Goal: Task Accomplishment & Management: Complete application form

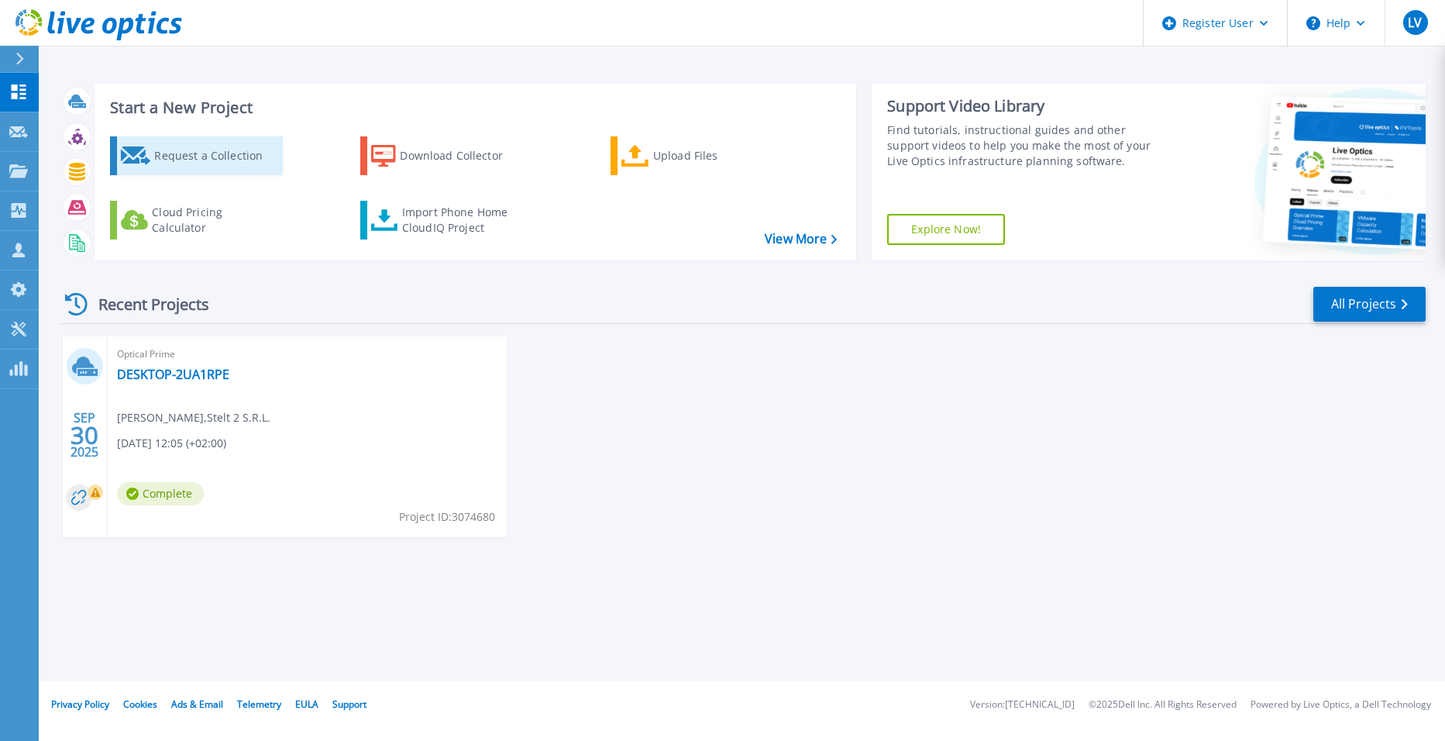
click at [205, 147] on div "Request a Collection" at bounding box center [216, 155] width 124 height 31
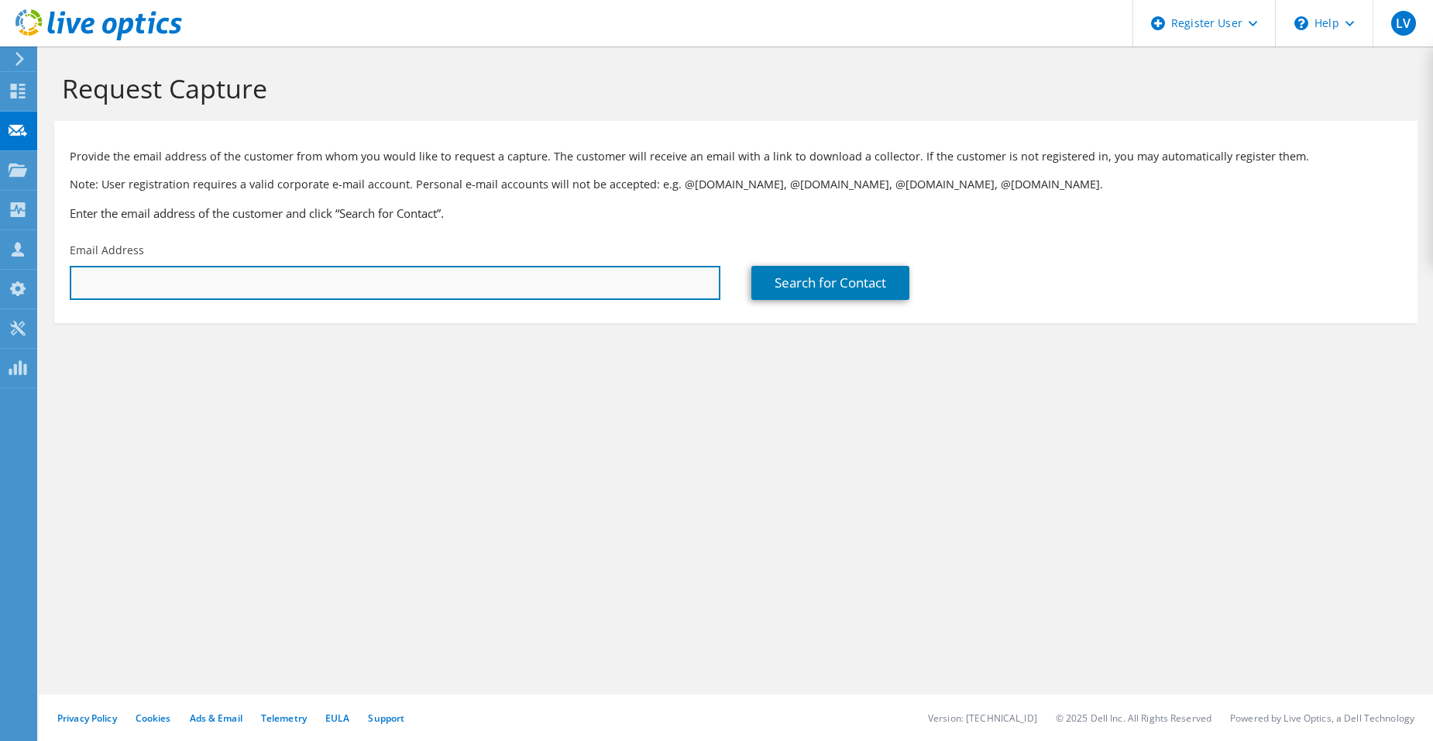
click at [474, 292] on input "text" at bounding box center [395, 283] width 651 height 34
paste input "simone.arpicco@dpv.it"
type input "simone.arpicco@dpv.it"
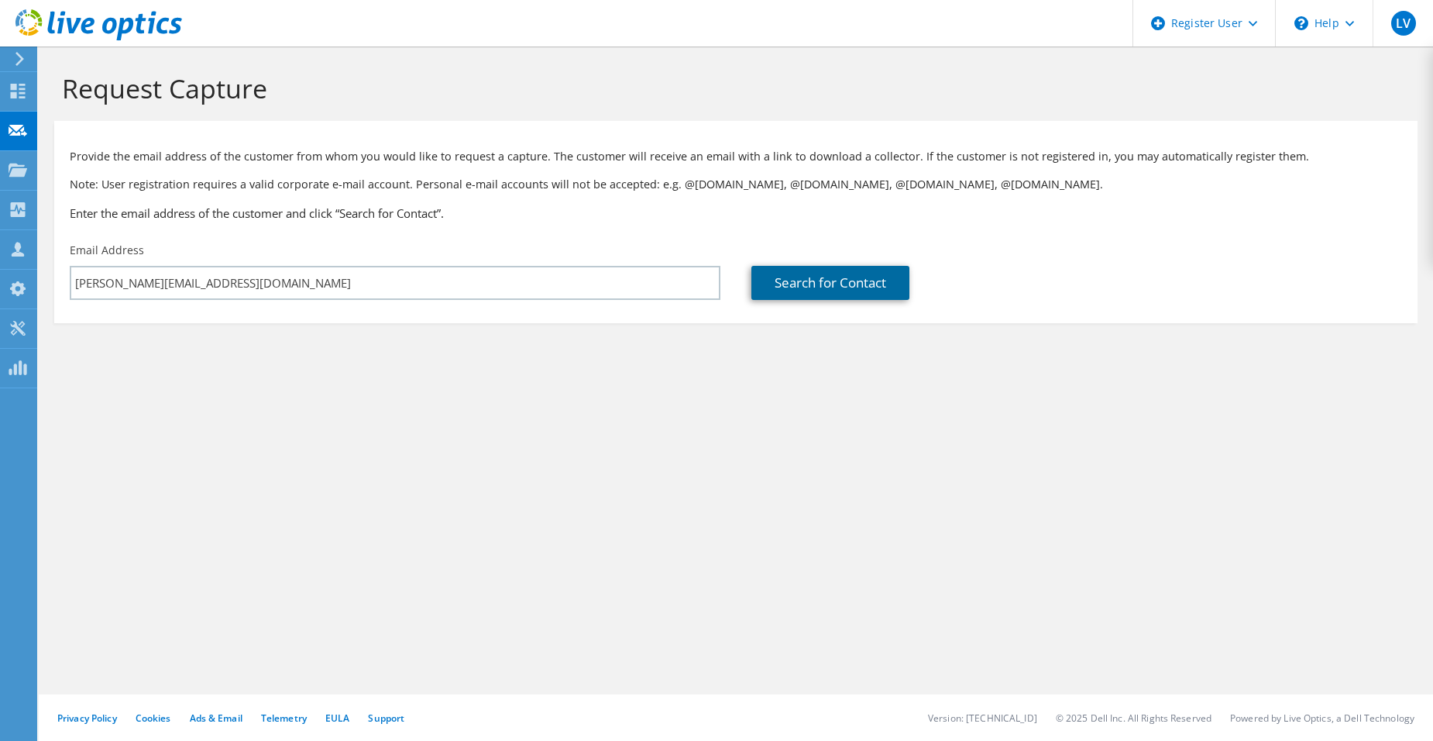
click at [812, 289] on link "Search for Contact" at bounding box center [830, 283] width 158 height 34
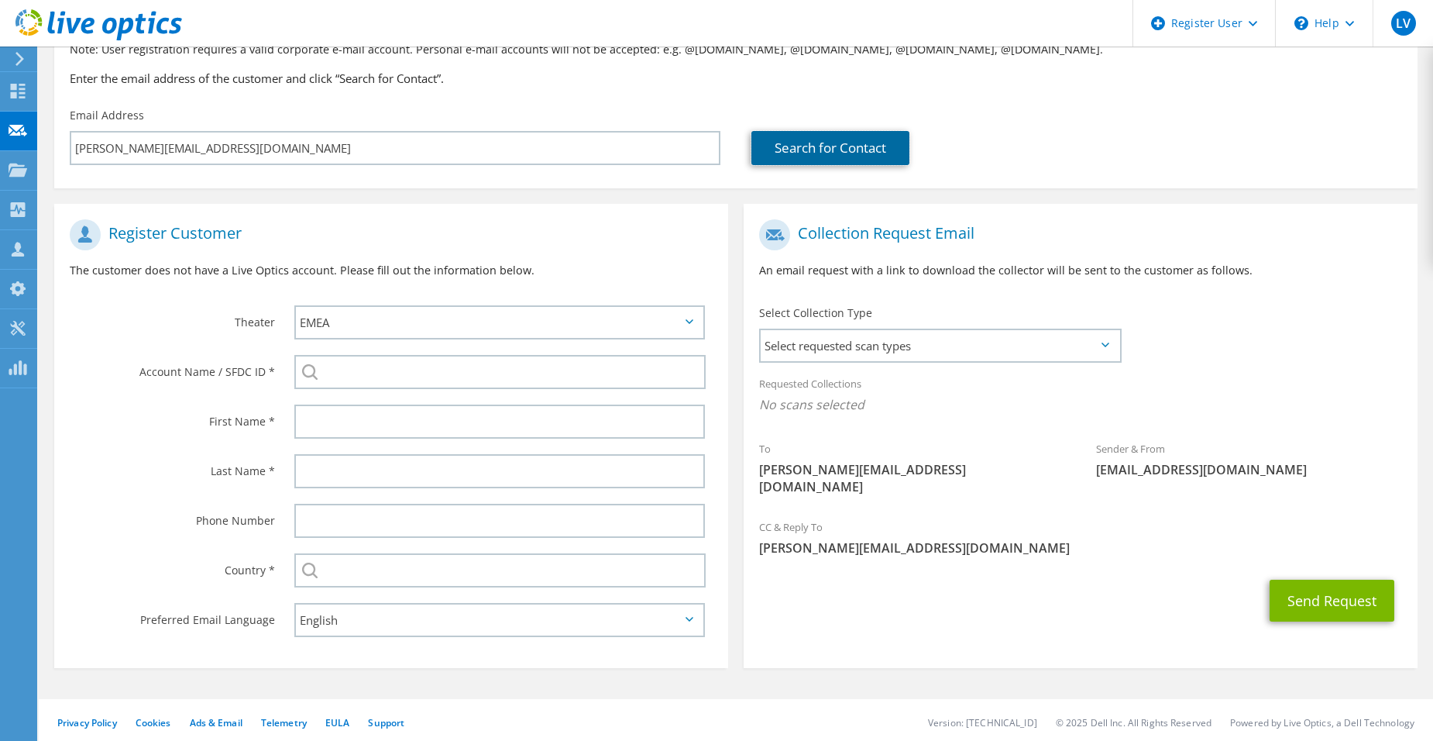
scroll to position [139, 0]
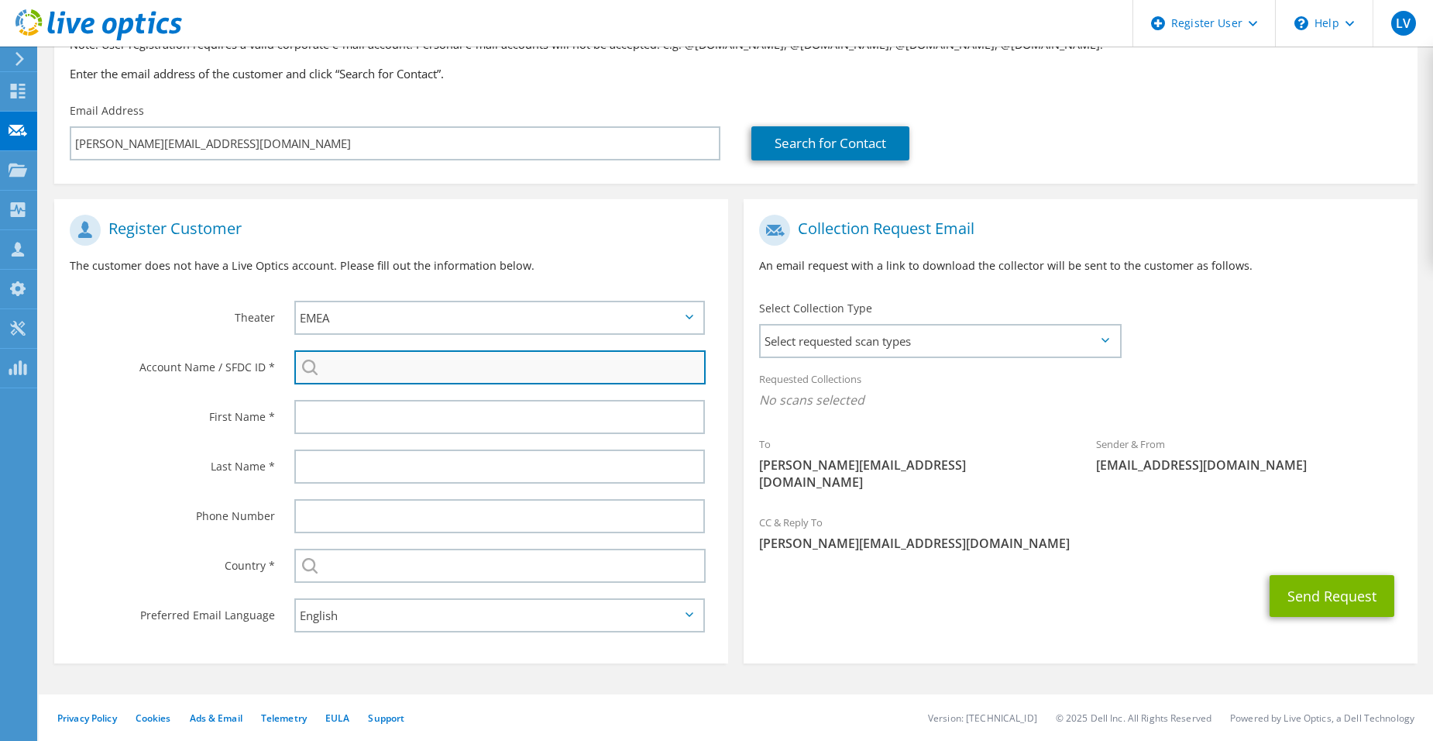
click at [489, 375] on input "search" at bounding box center [499, 367] width 411 height 34
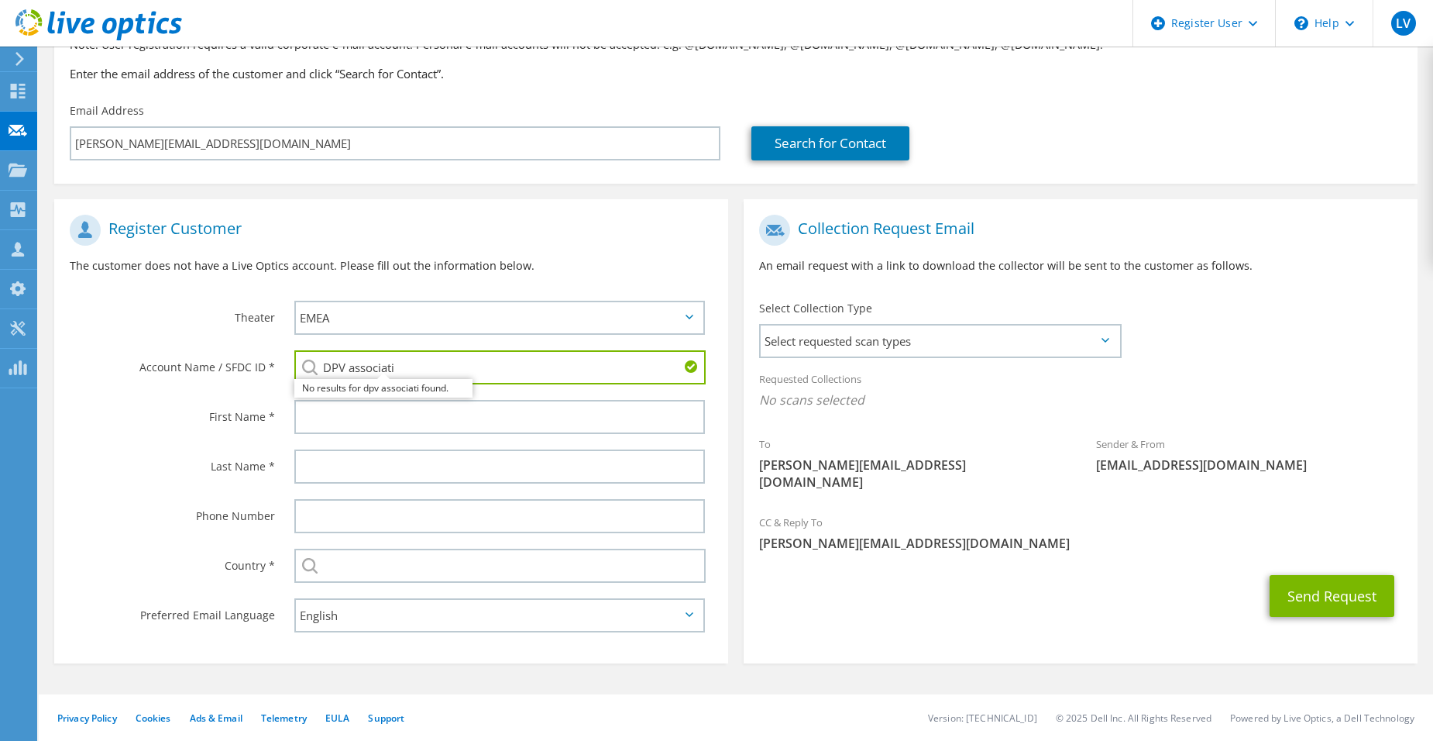
drag, startPoint x: 487, startPoint y: 383, endPoint x: 282, endPoint y: 371, distance: 205.6
click at [282, 371] on div "DPV associati No results for dpv associati found." at bounding box center [503, 367] width 449 height 50
paste input "&V ASSOCIATI"
click at [414, 381] on li "DP&V ASSOCIATI : 1991724101" at bounding box center [383, 388] width 178 height 19
type input "DP&V ASSOCIATI : 1991724101"
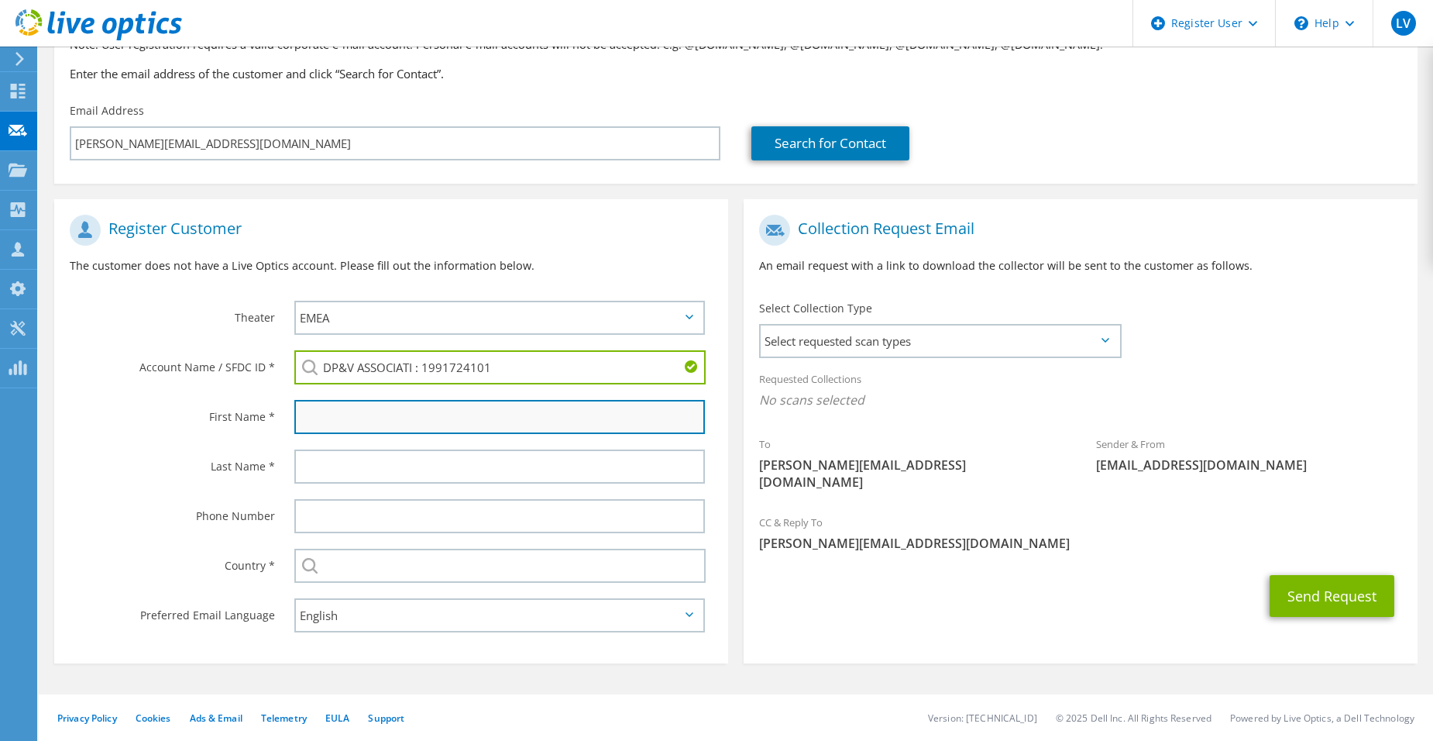
click at [395, 425] on input "text" at bounding box center [499, 417] width 411 height 34
type input "Simone"
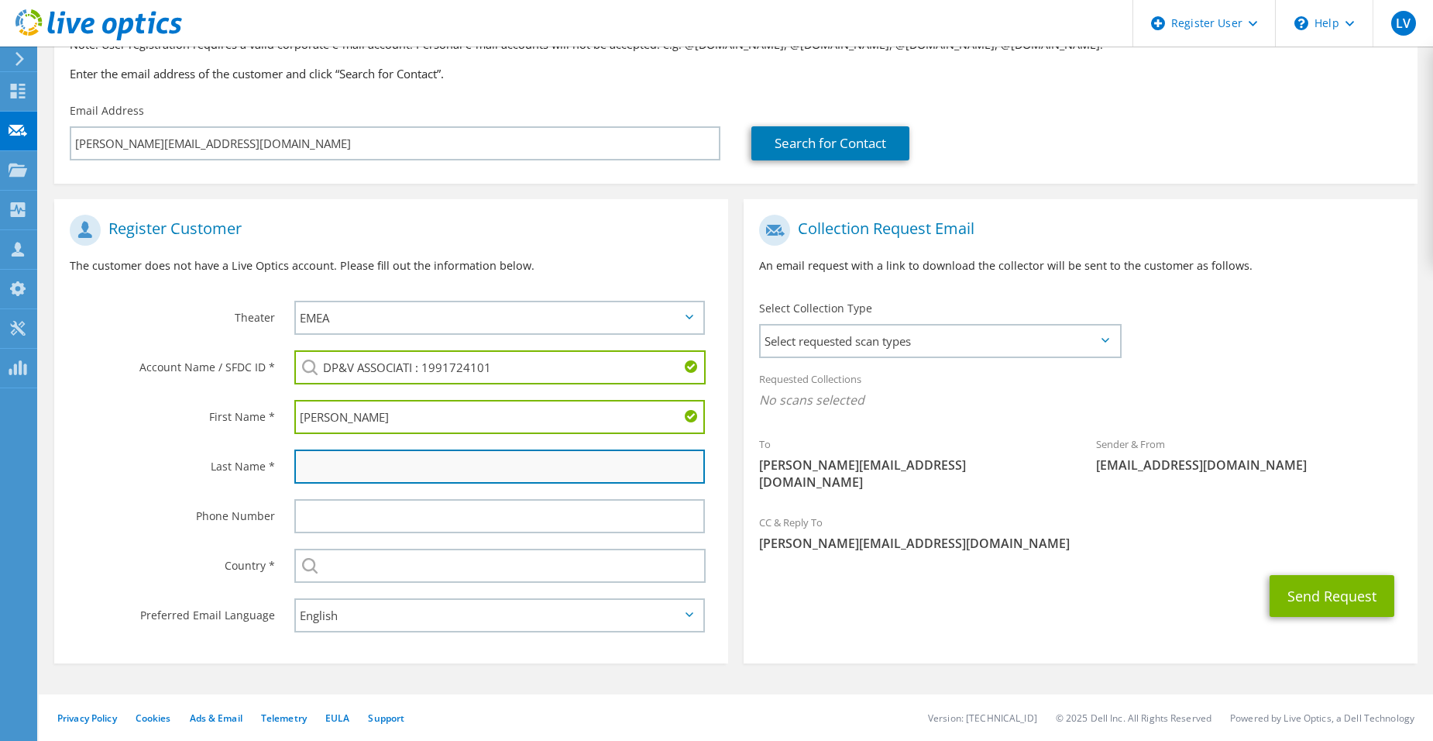
click at [414, 482] on input "text" at bounding box center [499, 466] width 411 height 34
type input "Arpicco"
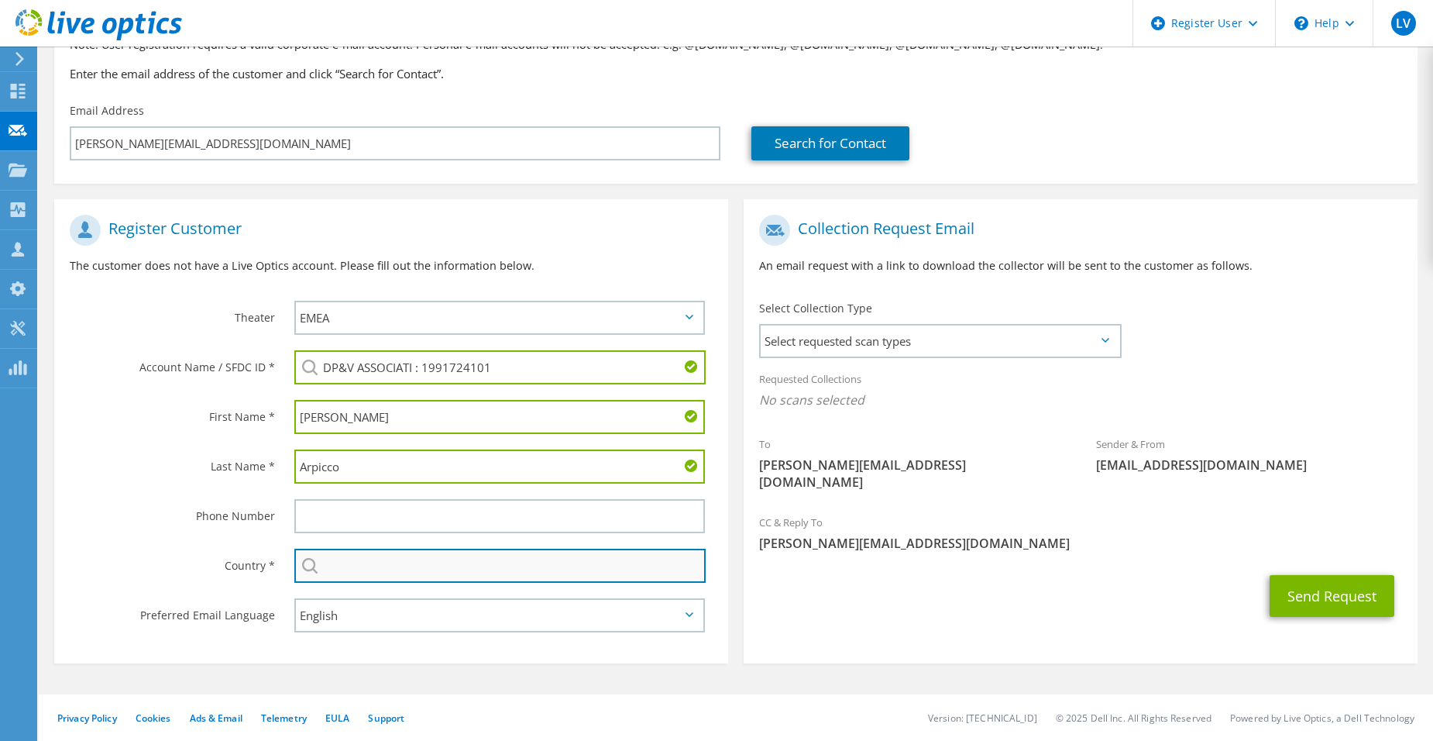
click at [430, 575] on input "text" at bounding box center [499, 565] width 411 height 34
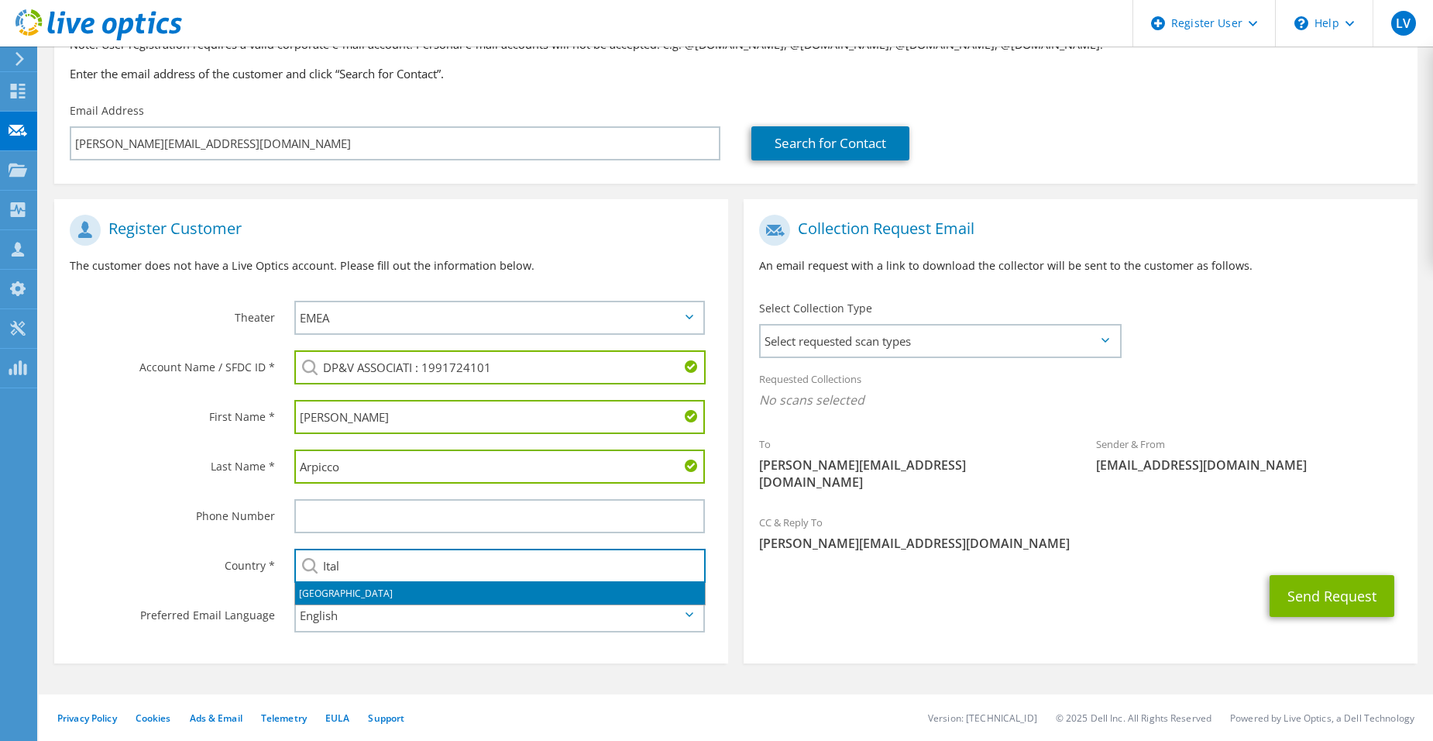
click at [509, 591] on li "Italy" at bounding box center [500, 594] width 410 height 22
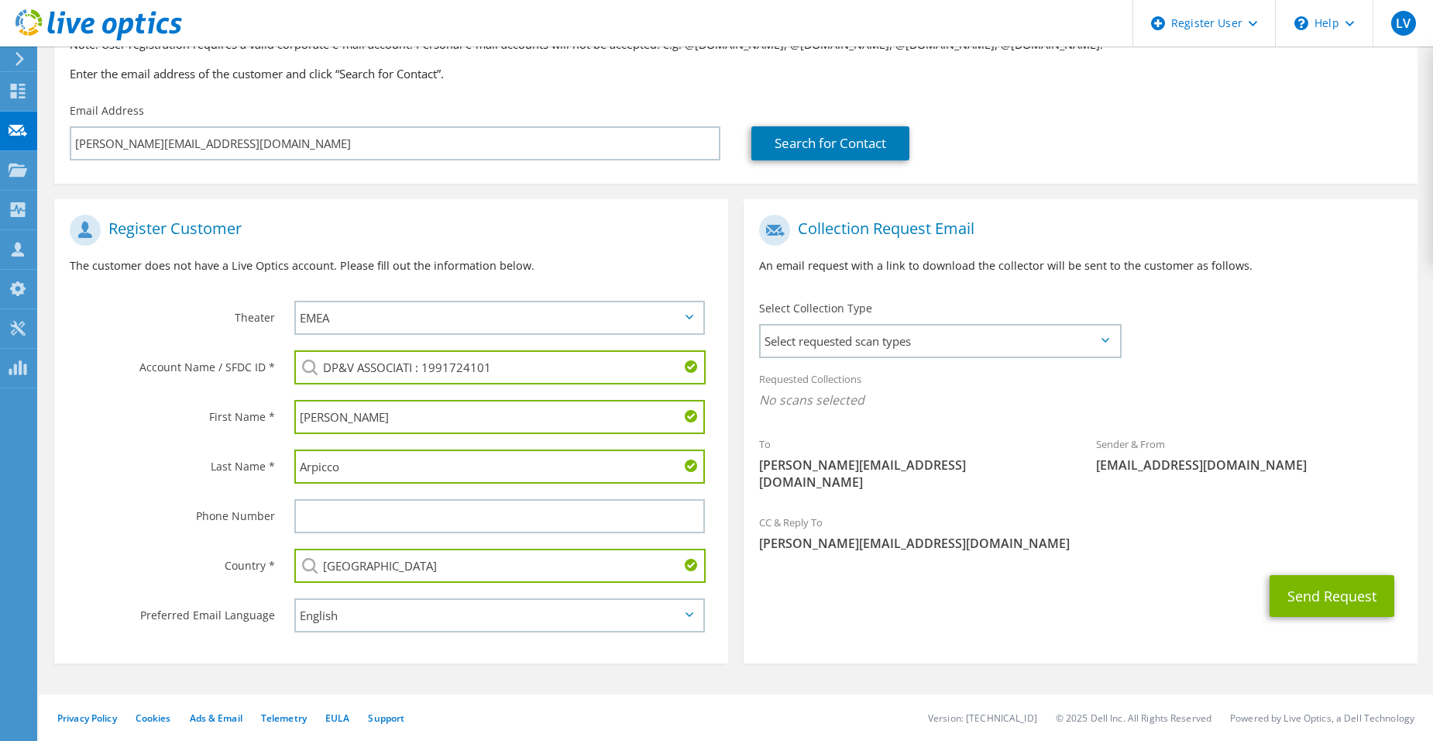
type input "Italy"
click at [510, 611] on select "English Deutsch Español Français Italiano Polski Português Русский 한국어 中文 日本語" at bounding box center [499, 615] width 411 height 34
select select "it-IT"
click at [294, 598] on select "English Deutsch Español Français Italiano Polski Português Русский 한국어 中文 日本語" at bounding box center [499, 615] width 411 height 34
click at [983, 352] on span "Select requested scan types" at bounding box center [940, 340] width 359 height 31
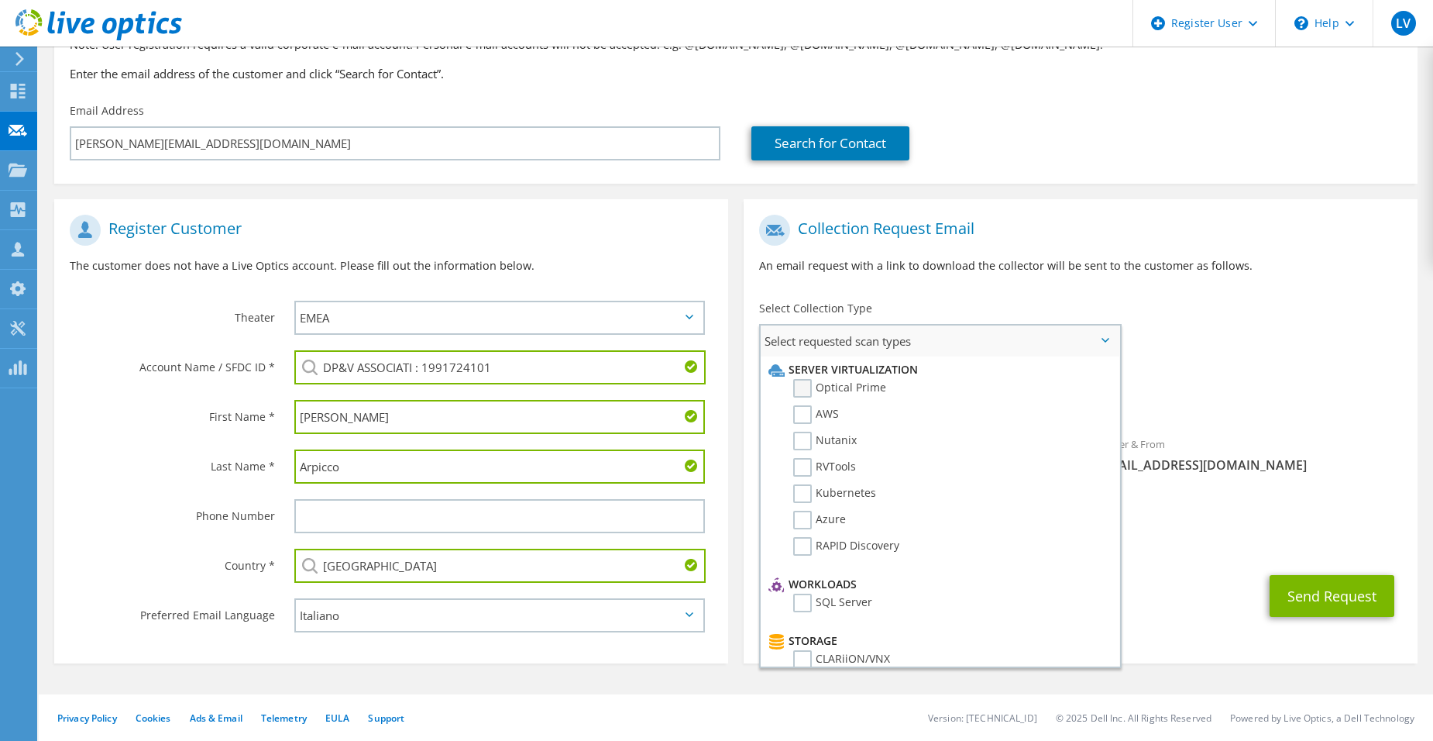
click at [847, 388] on label "Optical Prime" at bounding box center [839, 388] width 93 height 19
click at [0, 0] on input "Optical Prime" at bounding box center [0, 0] width 0 height 0
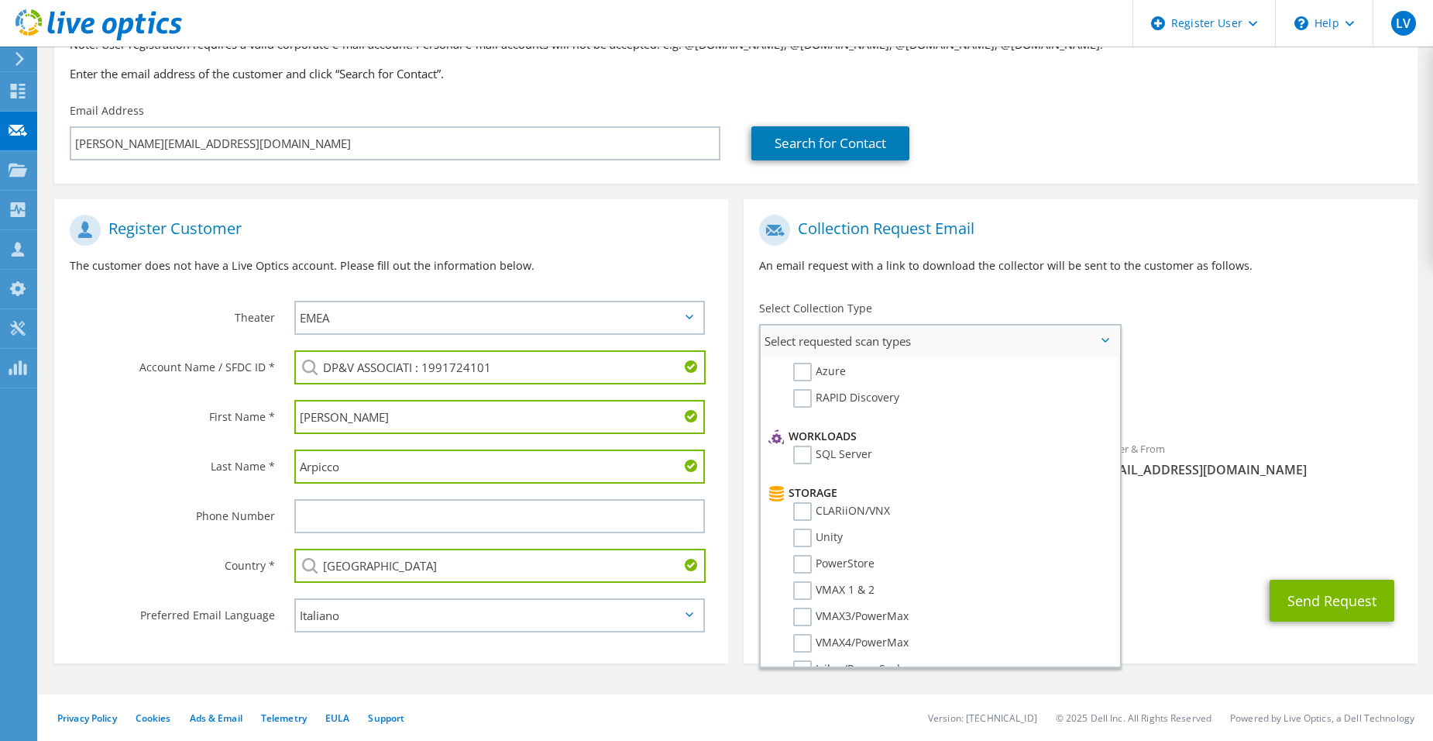
scroll to position [0, 0]
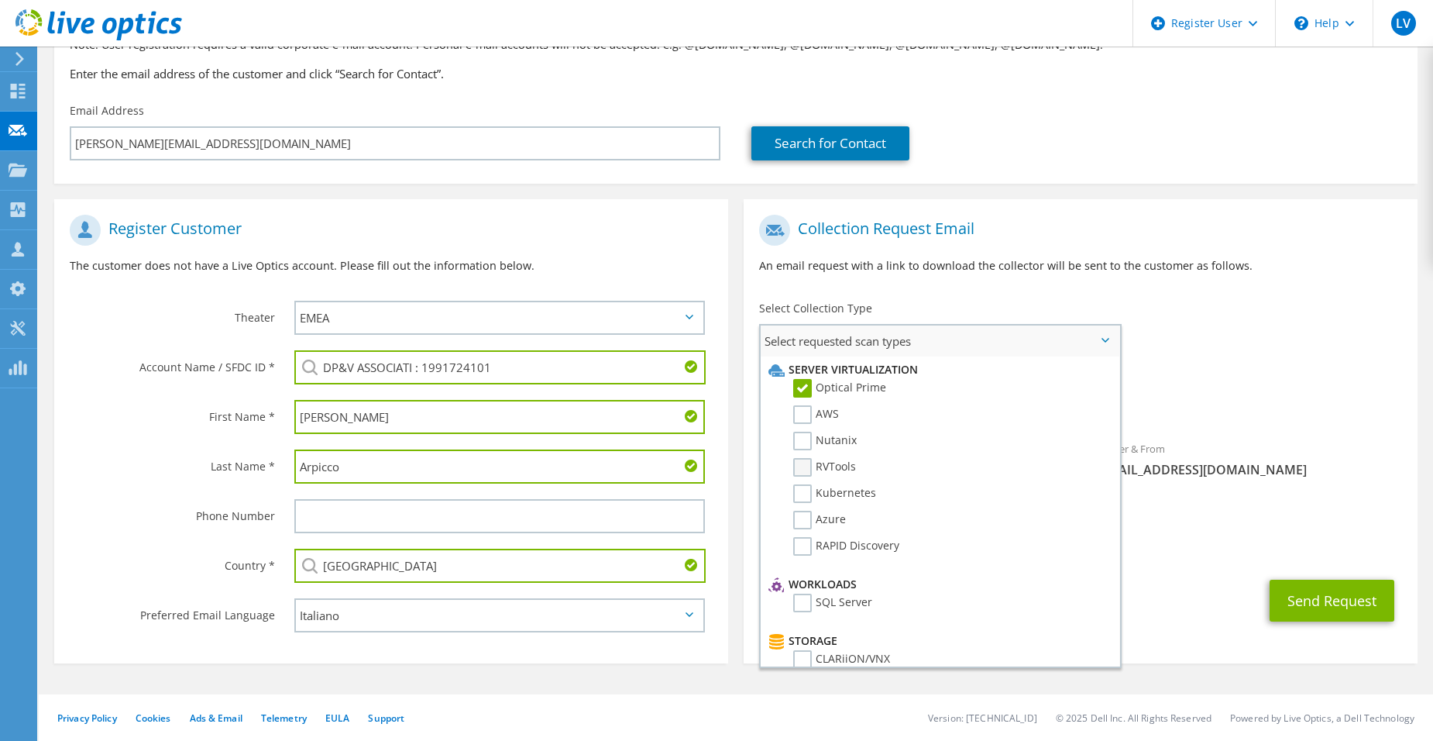
click at [843, 467] on label "RVTools" at bounding box center [824, 467] width 63 height 19
click at [0, 0] on input "RVTools" at bounding box center [0, 0] width 0 height 0
click at [818, 387] on label "Optical Prime" at bounding box center [839, 388] width 93 height 19
click at [0, 0] on input "Optical Prime" at bounding box center [0, 0] width 0 height 0
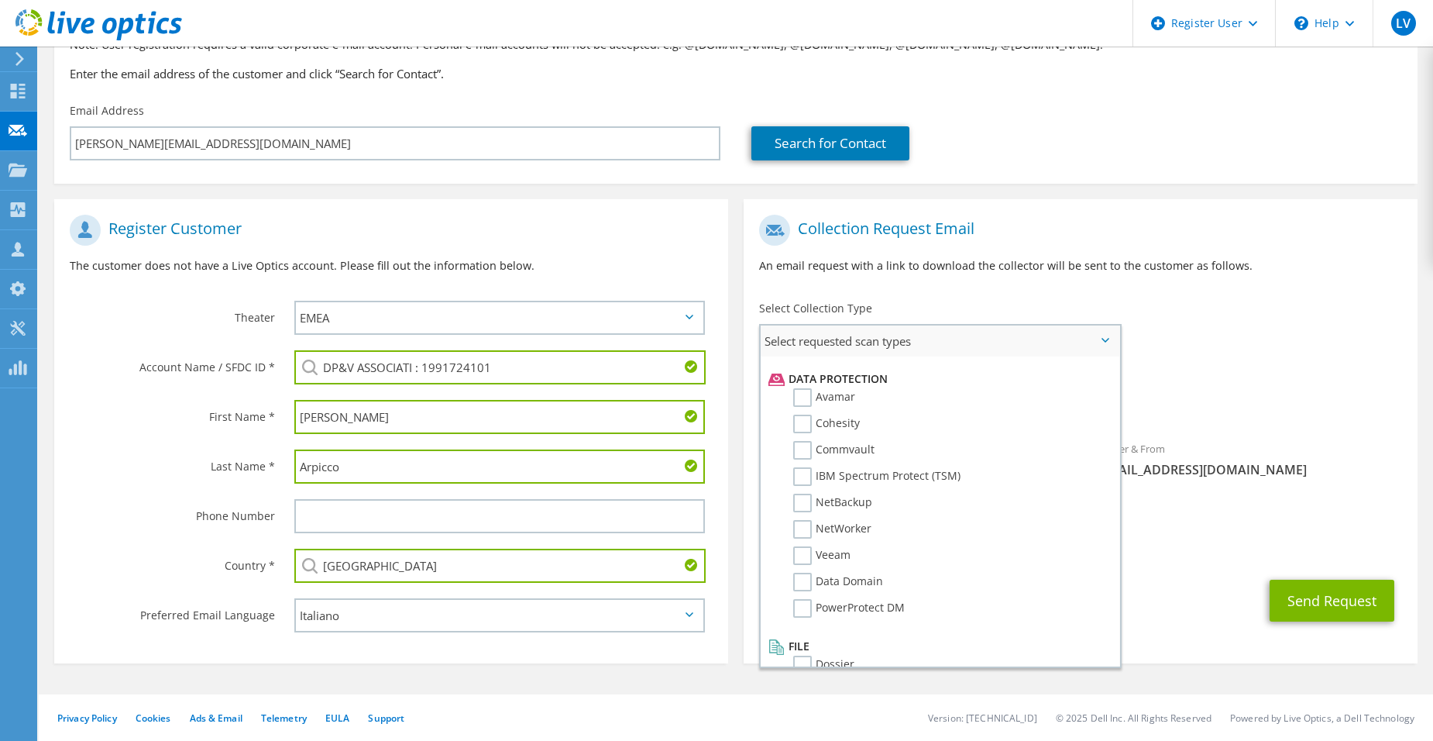
scroll to position [684, 0]
click at [1299, 510] on div "CC & Reply To Lorenzo.Vingolo@dell.com" at bounding box center [1081, 536] width 674 height 53
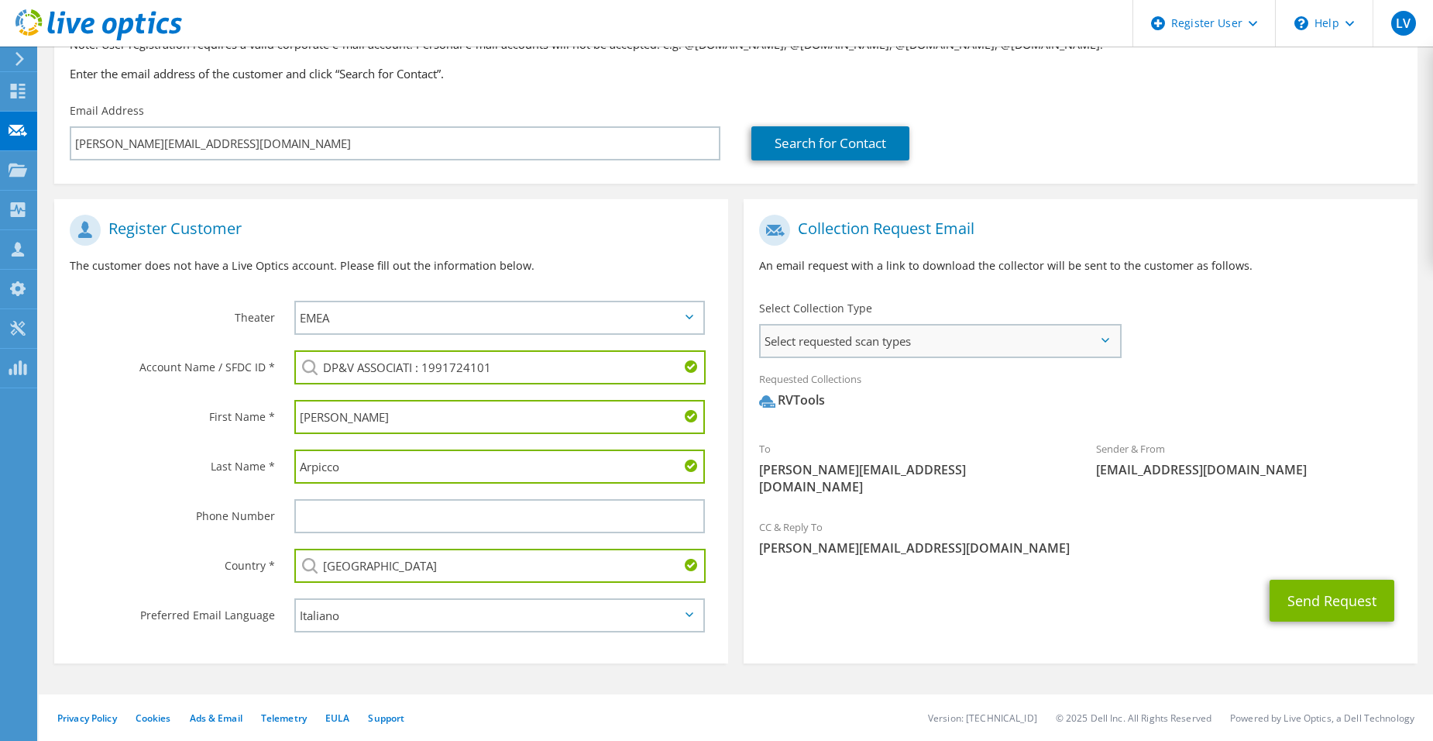
click at [1049, 349] on span "Select requested scan types" at bounding box center [940, 340] width 359 height 31
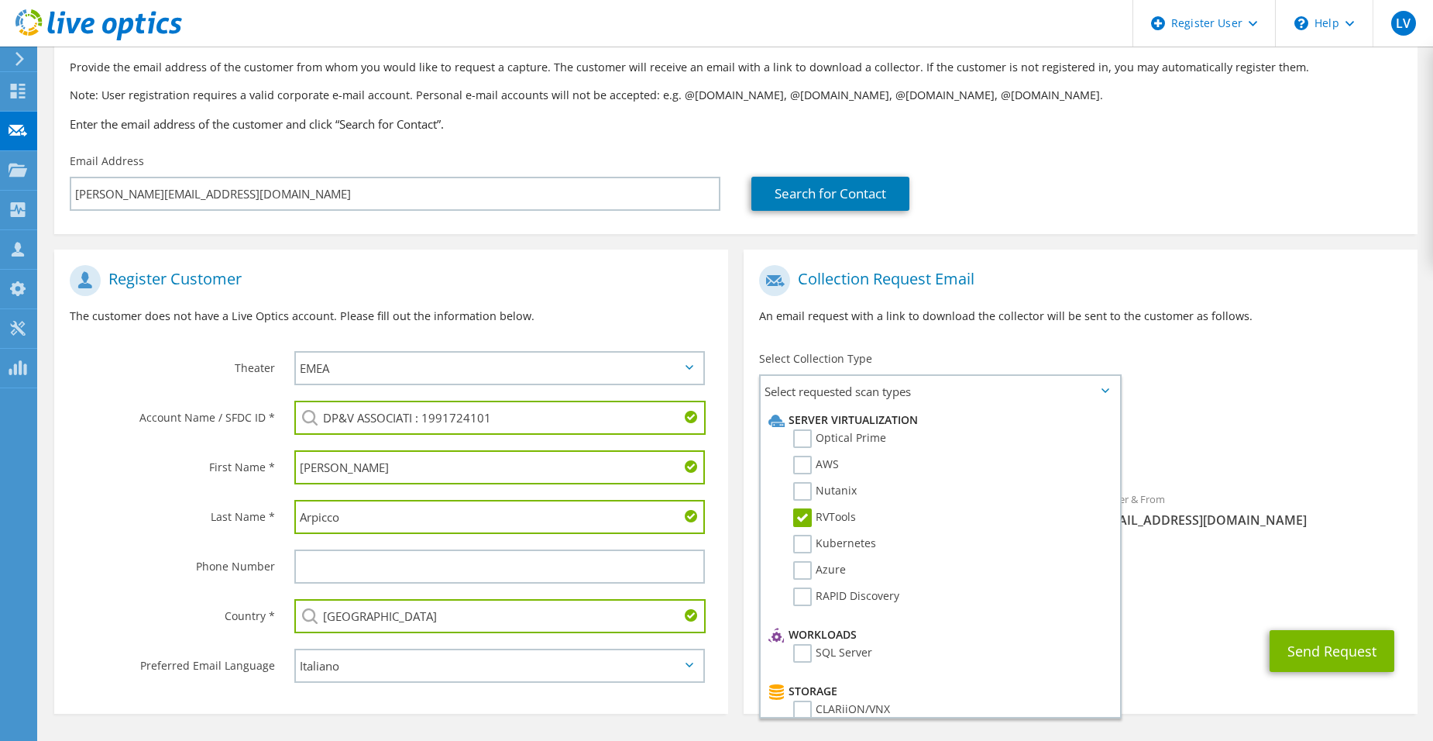
scroll to position [62, 0]
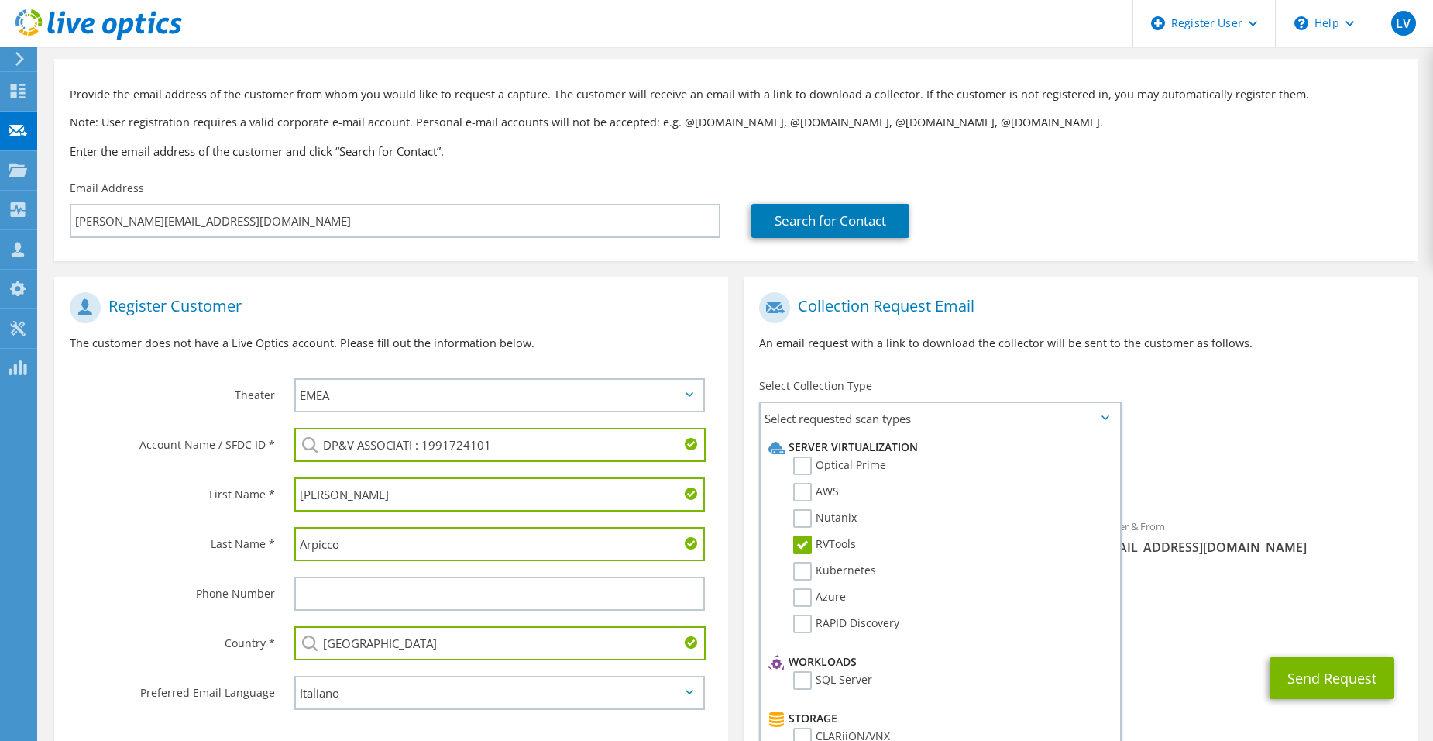
click at [1362, 449] on div "Requested Collections No scans selected RVTools" at bounding box center [1081, 471] width 674 height 62
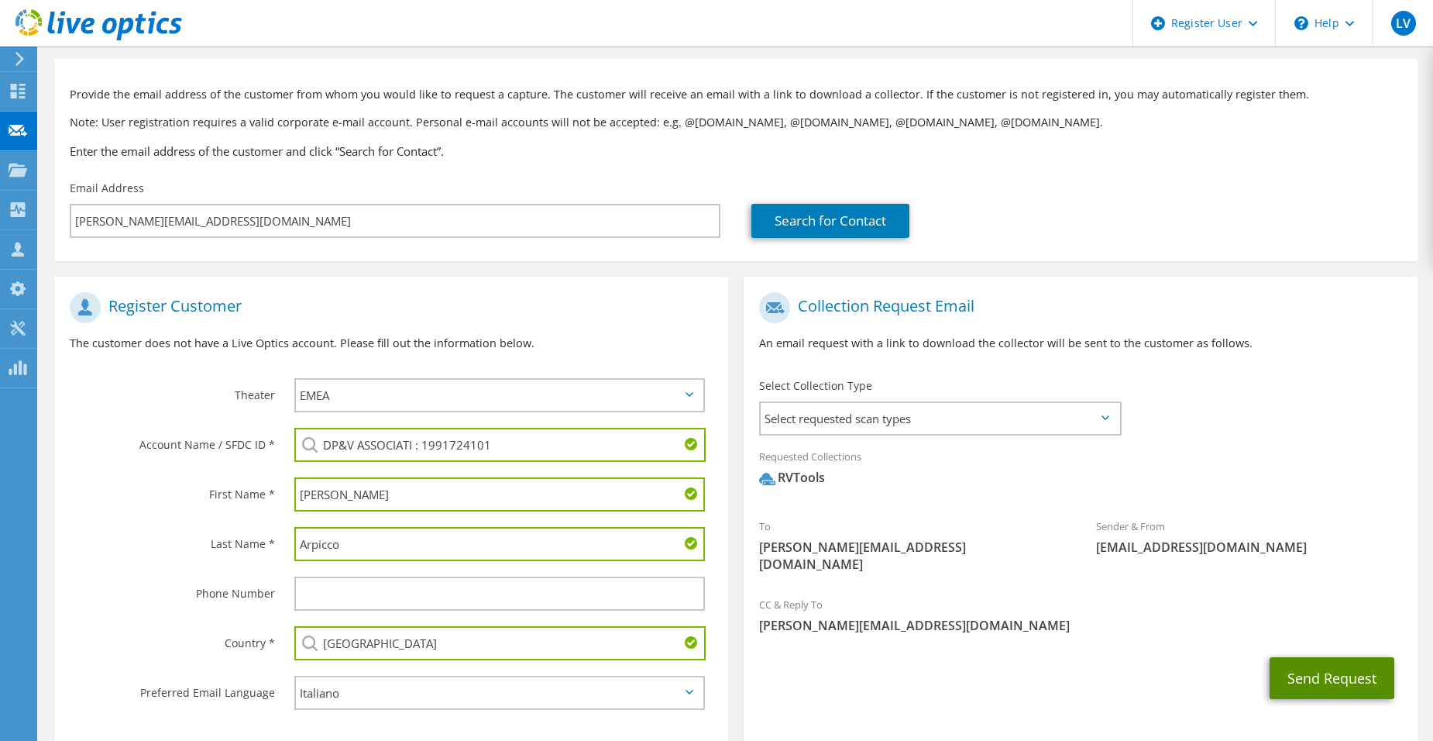
click at [1349, 657] on button "Send Request" at bounding box center [1332, 678] width 125 height 42
